Goal: Transaction & Acquisition: Book appointment/travel/reservation

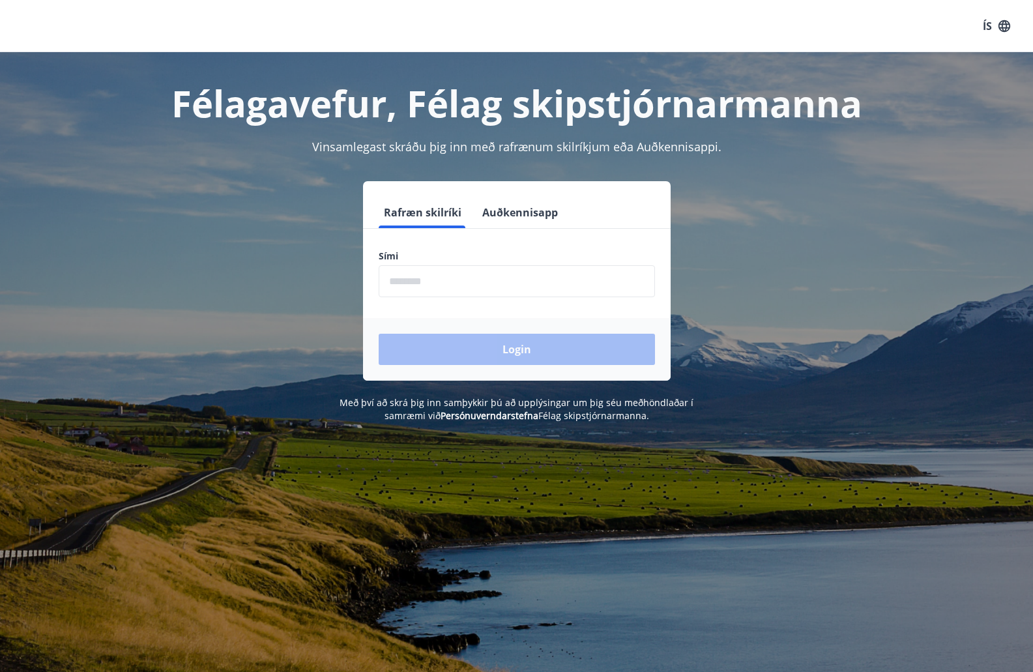
click at [456, 282] on input "phone" at bounding box center [517, 281] width 276 height 32
type input "********"
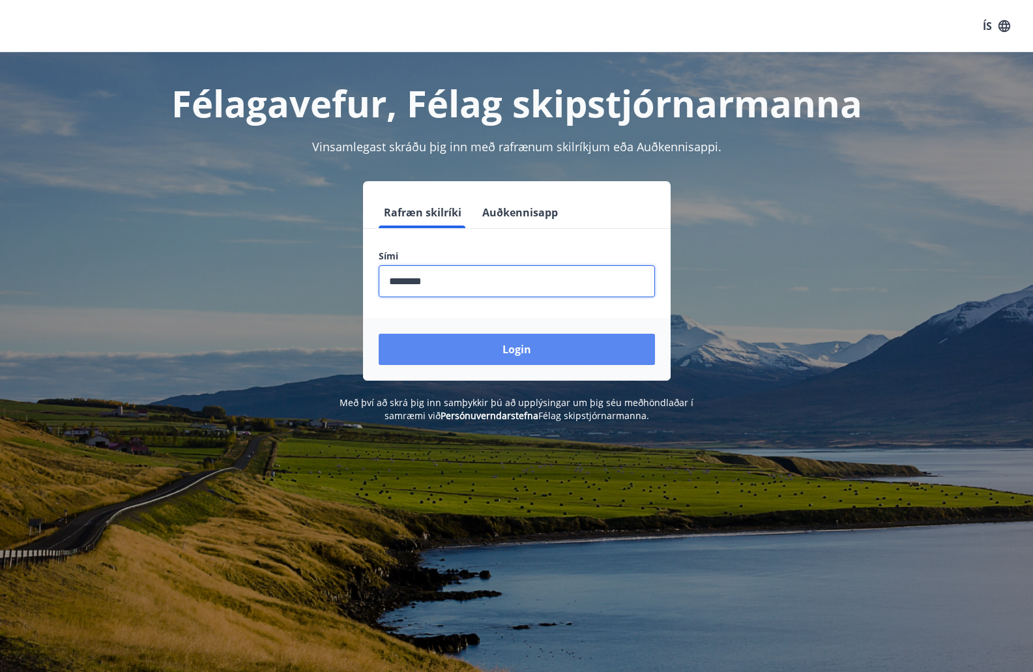
click at [484, 347] on button "Login" at bounding box center [517, 349] width 276 height 31
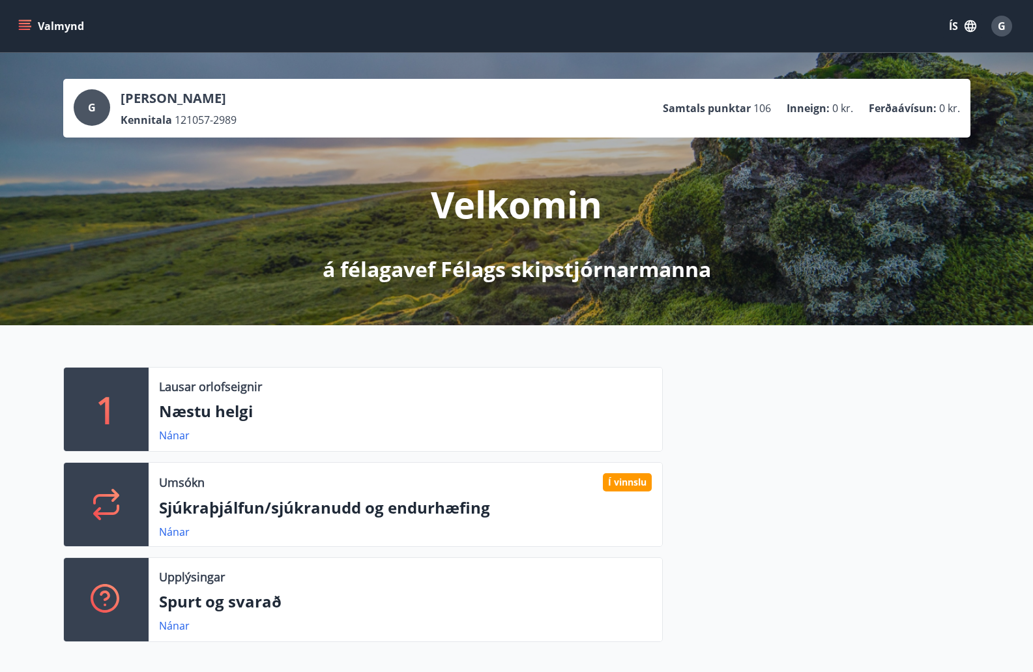
click at [22, 22] on icon "menu" at bounding box center [24, 26] width 13 height 13
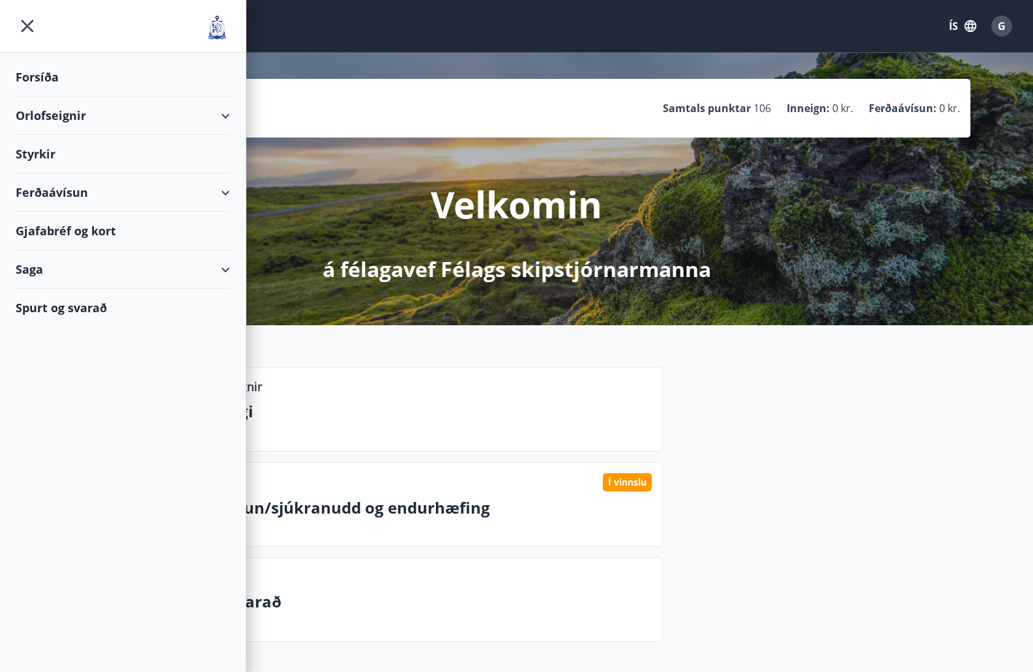
click at [49, 117] on div "Orlofseignir" at bounding box center [123, 115] width 214 height 38
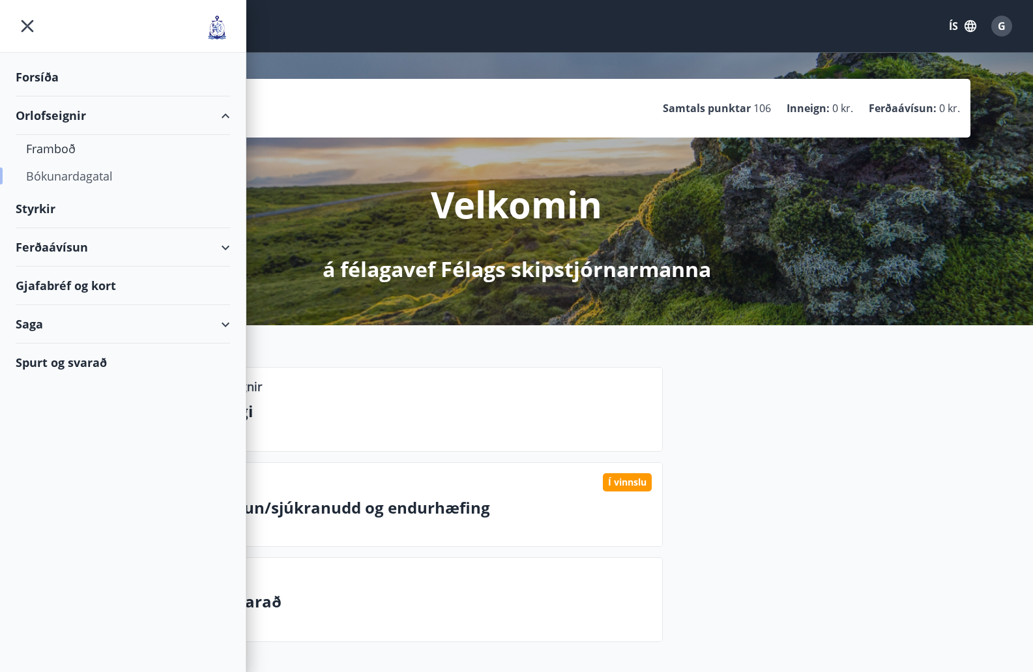
click at [53, 180] on div "Bókunardagatal" at bounding box center [123, 175] width 194 height 27
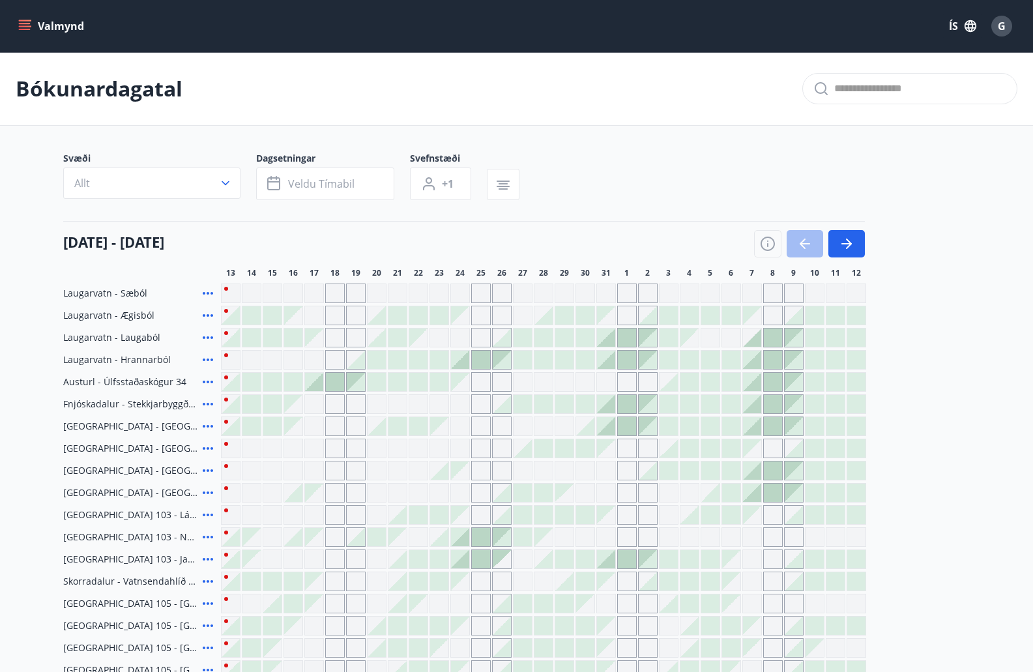
click at [26, 25] on icon "menu" at bounding box center [24, 26] width 13 height 13
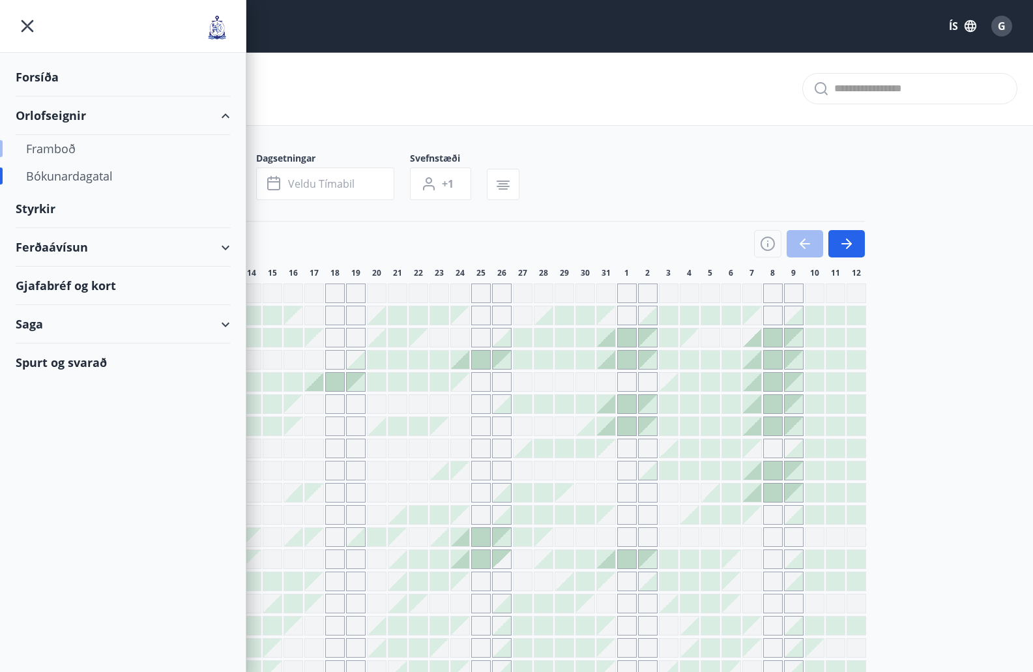
click at [41, 148] on div "Framboð" at bounding box center [123, 148] width 194 height 27
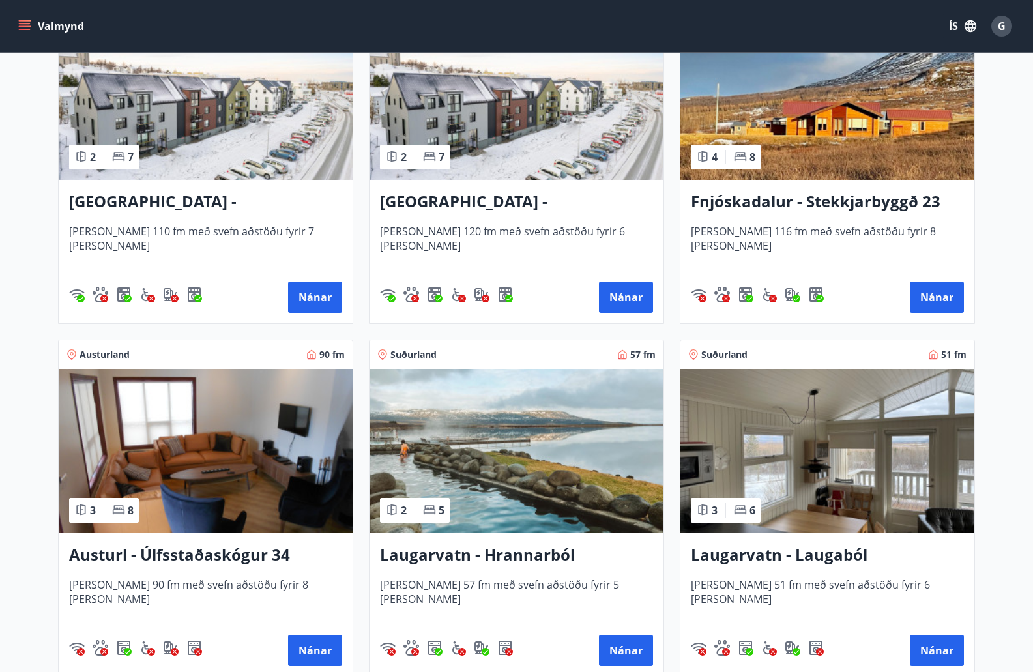
scroll to position [1760, 0]
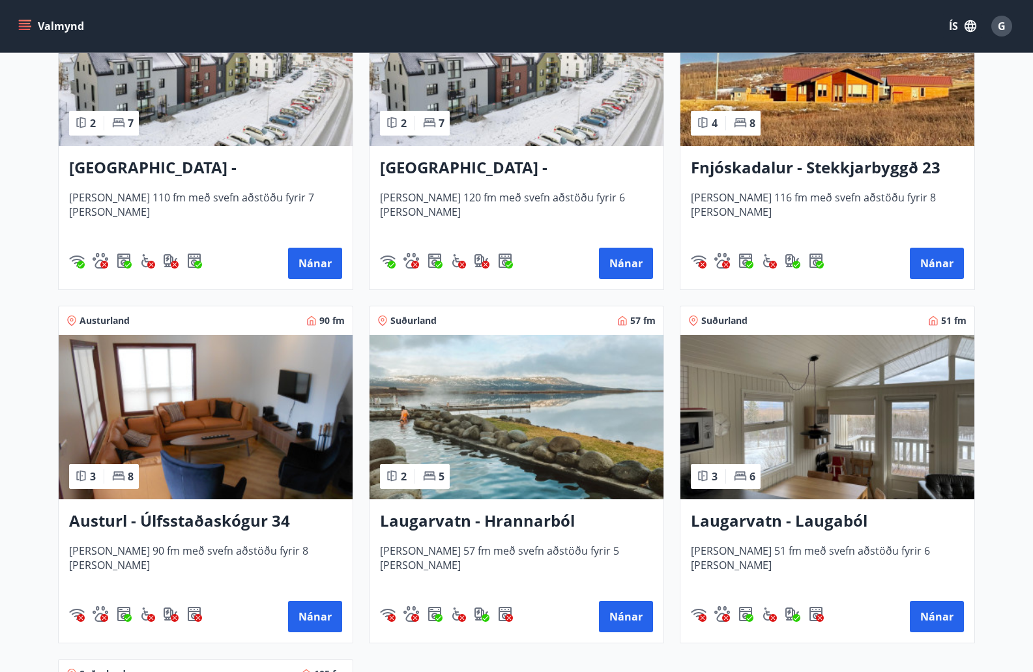
click at [804, 523] on h3 "Laugarvatn - Laugaból" at bounding box center [827, 521] width 273 height 23
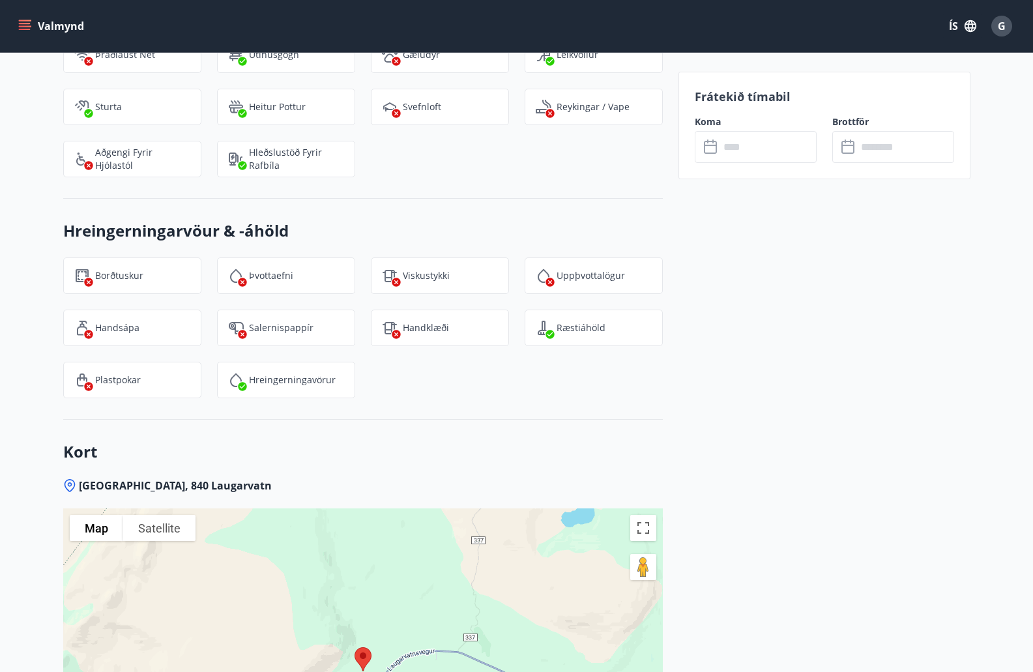
scroll to position [1761, 0]
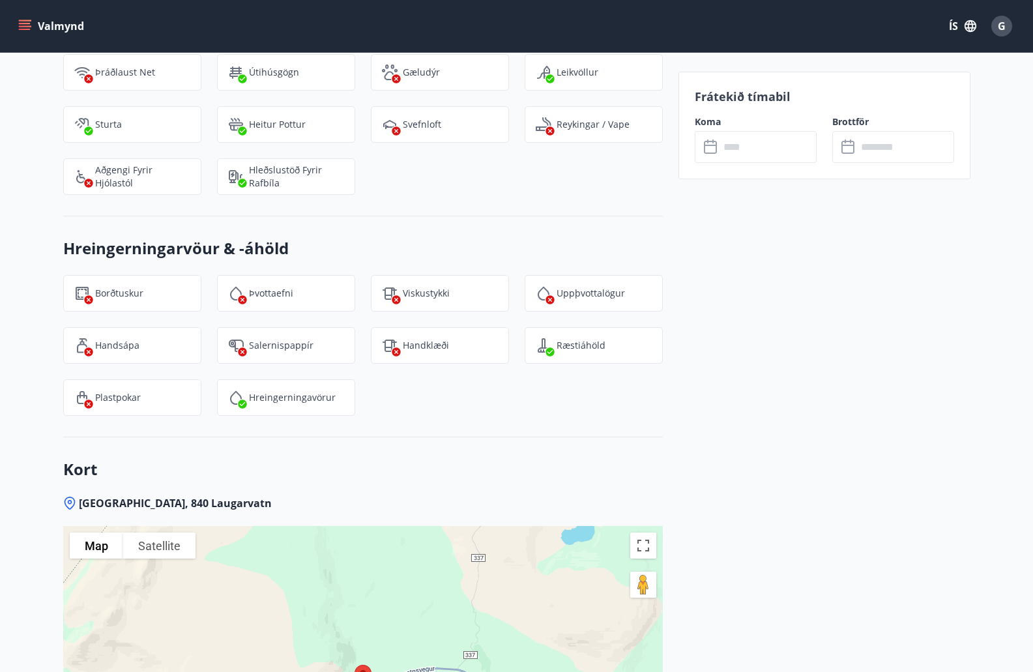
click at [711, 143] on icon at bounding box center [712, 148] width 16 height 16
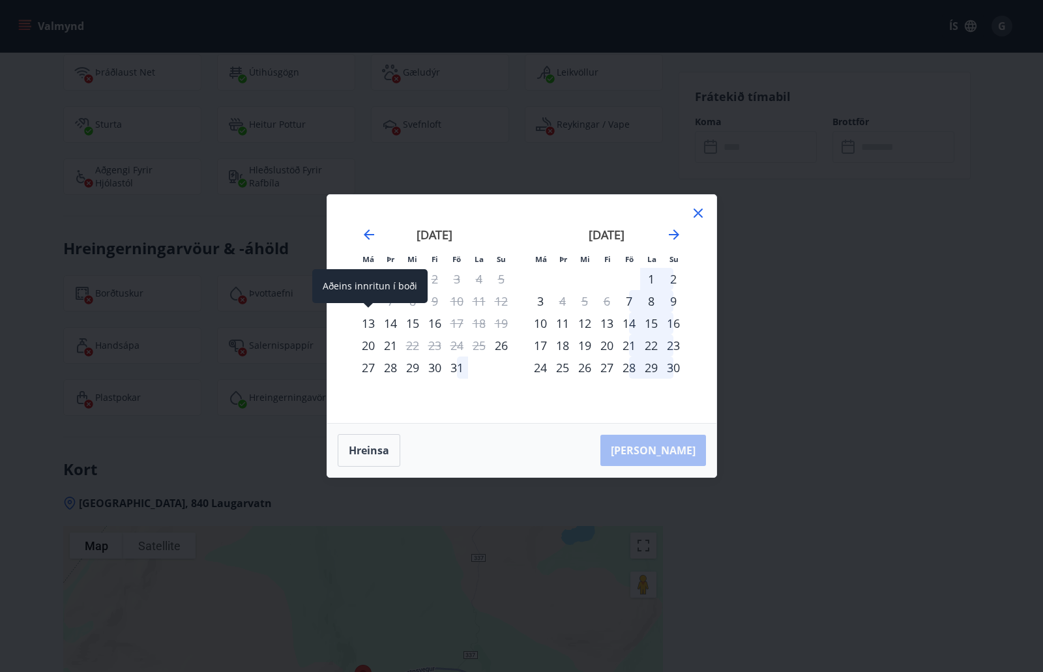
click at [368, 327] on div "13" at bounding box center [368, 323] width 22 height 22
click at [379, 452] on button "Hreinsa" at bounding box center [369, 450] width 63 height 33
click at [363, 323] on div "13" at bounding box center [368, 323] width 22 height 22
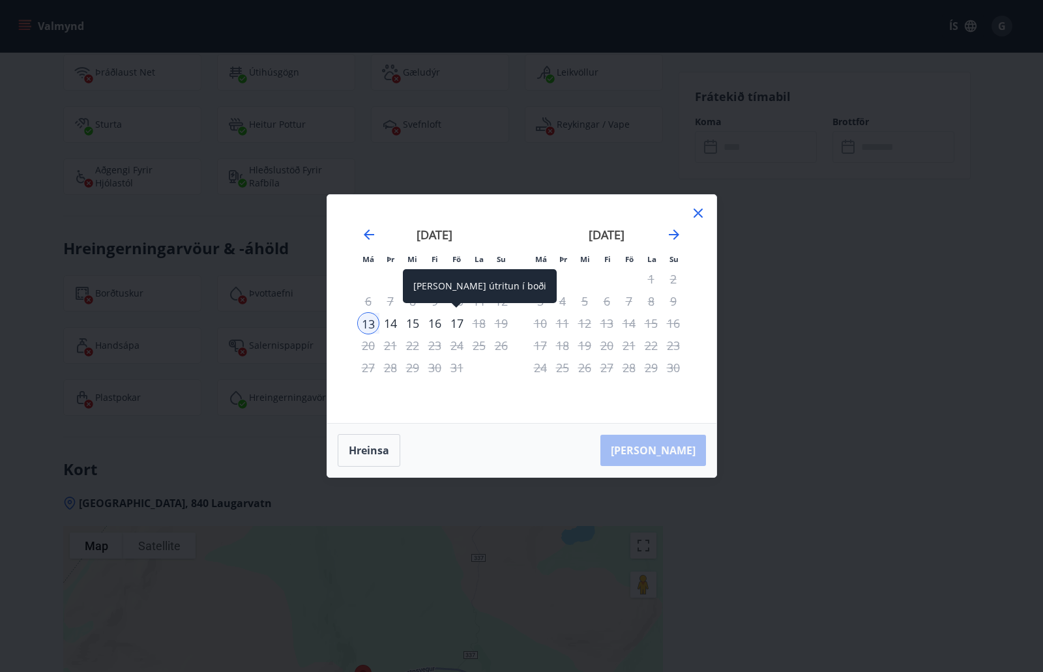
click at [456, 327] on div "17" at bounding box center [457, 323] width 22 height 22
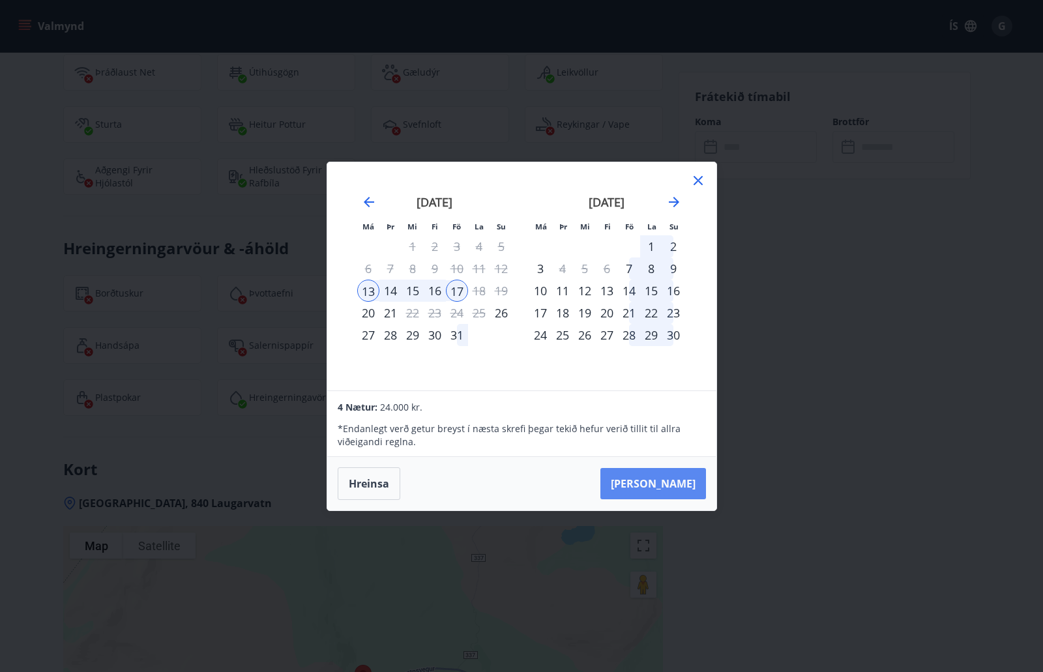
click at [672, 479] on button "[PERSON_NAME]" at bounding box center [653, 483] width 106 height 31
click at [694, 181] on icon at bounding box center [698, 181] width 16 height 16
